Goal: Navigation & Orientation: Find specific page/section

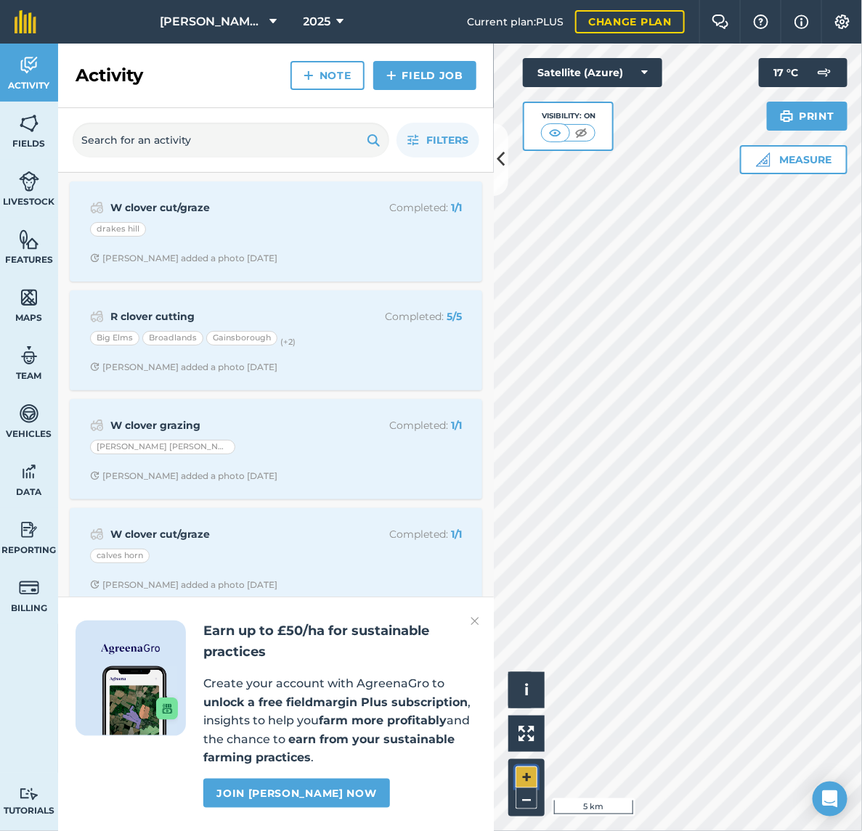
click at [526, 775] on button "+" at bounding box center [527, 778] width 22 height 22
click at [531, 781] on button "+" at bounding box center [527, 778] width 22 height 22
click at [530, 807] on button "–" at bounding box center [527, 799] width 22 height 21
click at [861, 578] on html "[PERSON_NAME] LTD 2025 Current plan : PLUS Change plan Farm Chat Help Info Sett…" at bounding box center [431, 415] width 862 height 831
click at [525, 771] on button "+" at bounding box center [527, 778] width 22 height 22
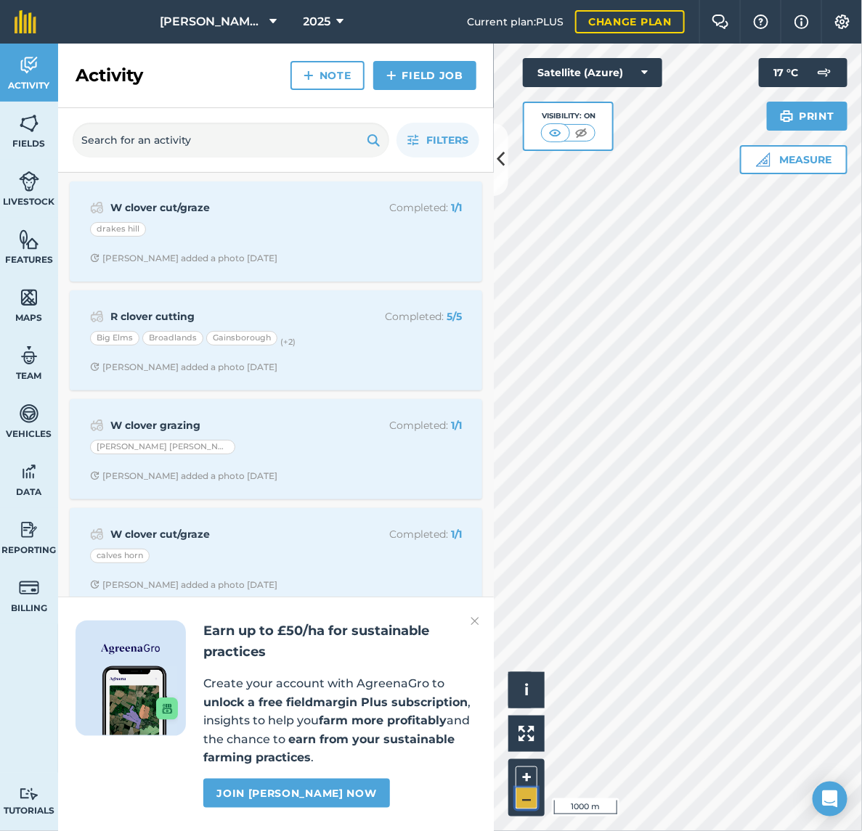
click at [525, 803] on button "–" at bounding box center [527, 799] width 22 height 21
click at [494, 151] on button at bounding box center [501, 159] width 15 height 73
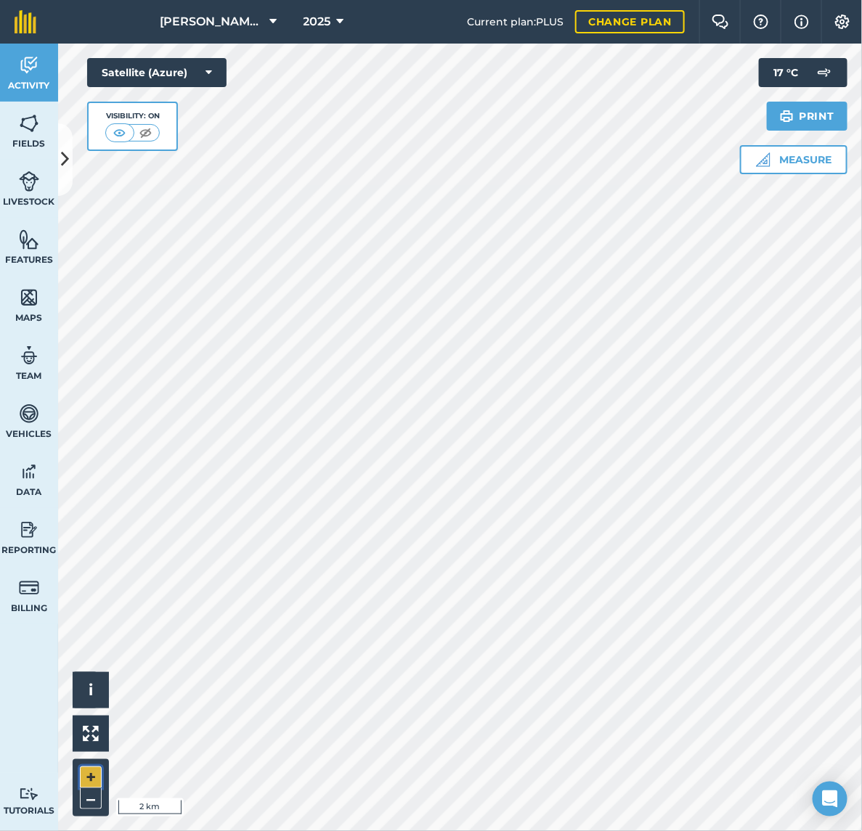
click at [98, 783] on button "+" at bounding box center [91, 778] width 22 height 22
click at [97, 783] on button "+" at bounding box center [91, 778] width 22 height 22
